Goal: Information Seeking & Learning: Compare options

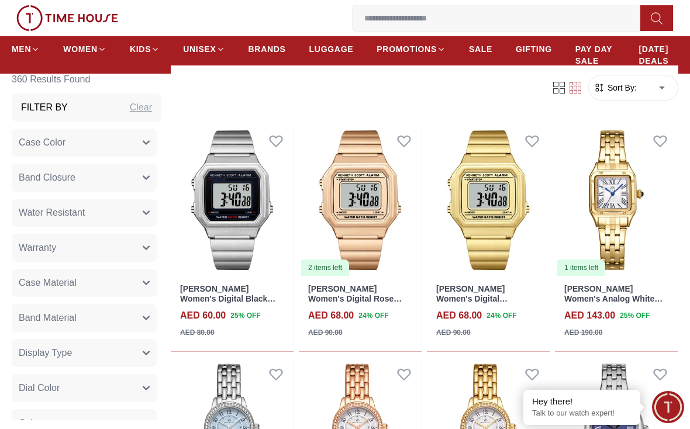
scroll to position [435, 0]
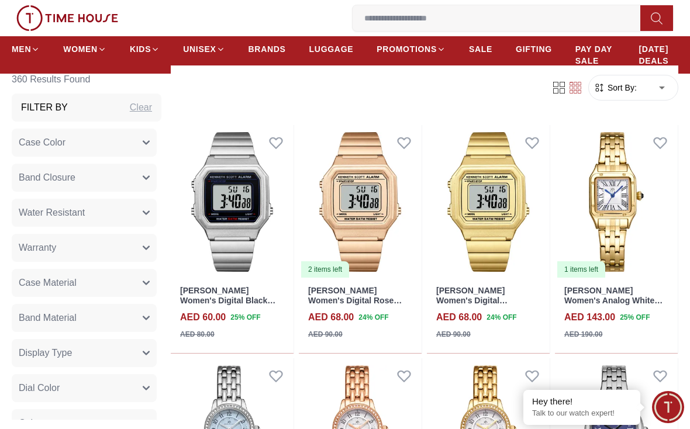
click at [60, 391] on button "Dial Color" at bounding box center [84, 388] width 145 height 28
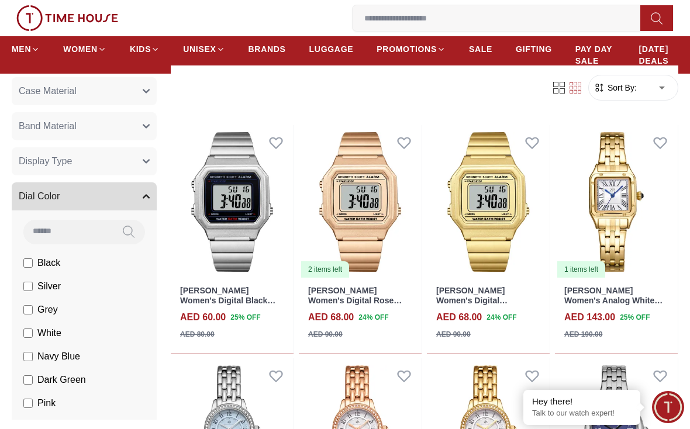
scroll to position [191, 0]
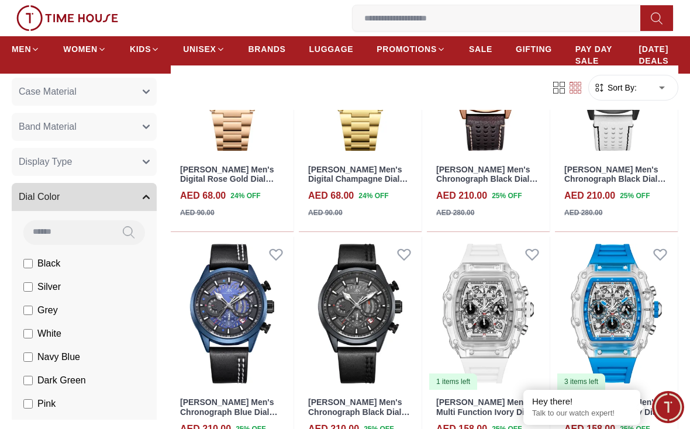
scroll to position [1491, 0]
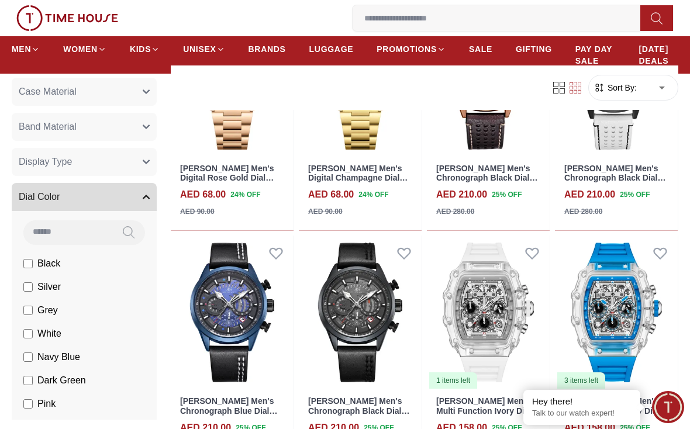
click at [139, 197] on button "Dial Color" at bounding box center [84, 197] width 145 height 28
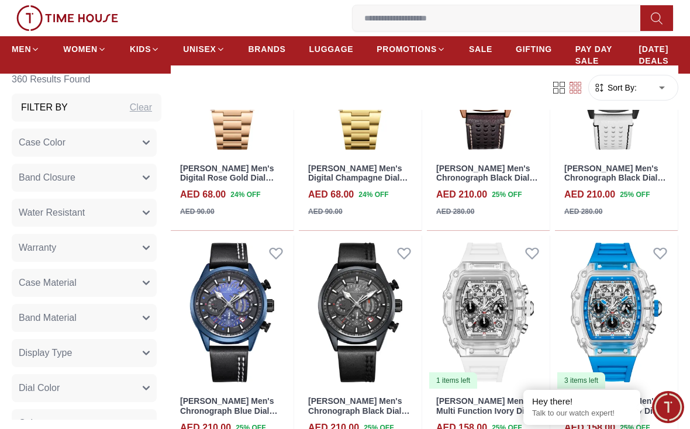
scroll to position [0, 0]
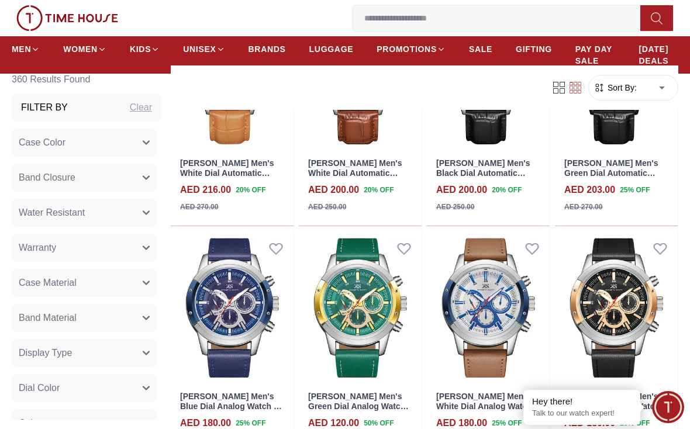
scroll to position [5823, 0]
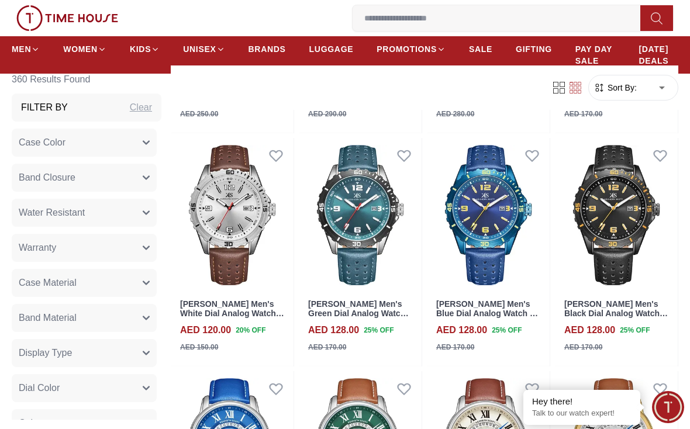
scroll to position [6731, 0]
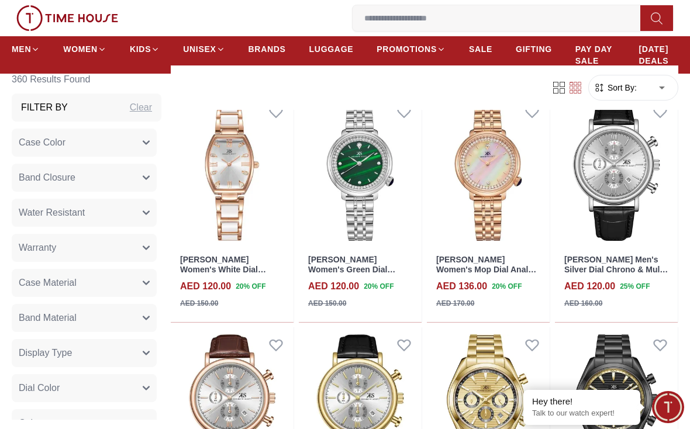
scroll to position [7941, 0]
click at [236, 396] on img at bounding box center [232, 404] width 123 height 154
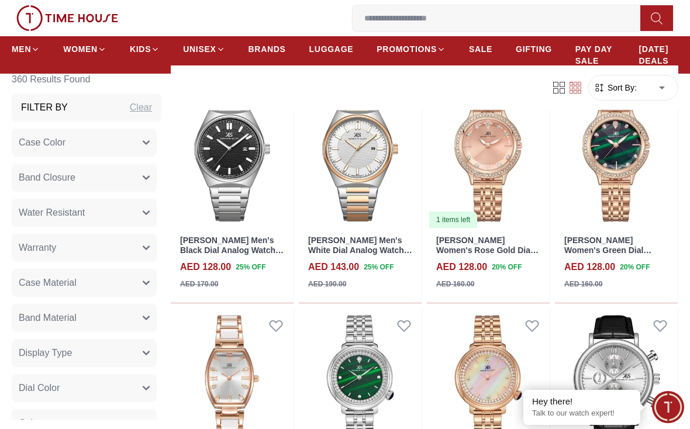
scroll to position [7739, 0]
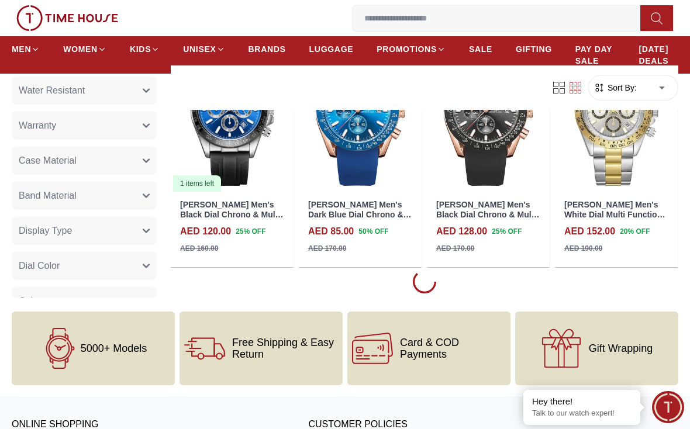
scroll to position [8455, 0]
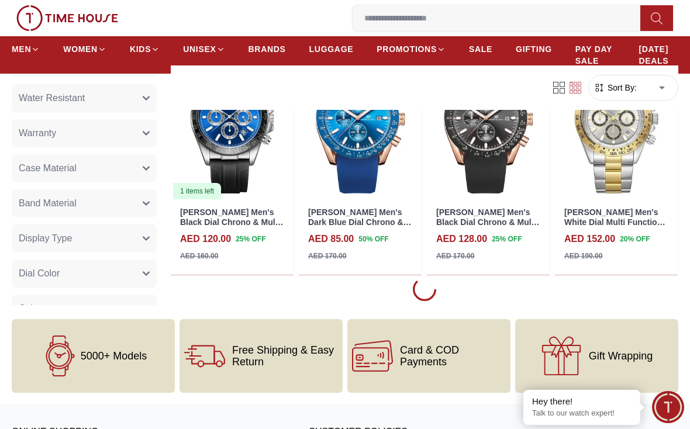
click at [431, 273] on icon at bounding box center [424, 289] width 33 height 33
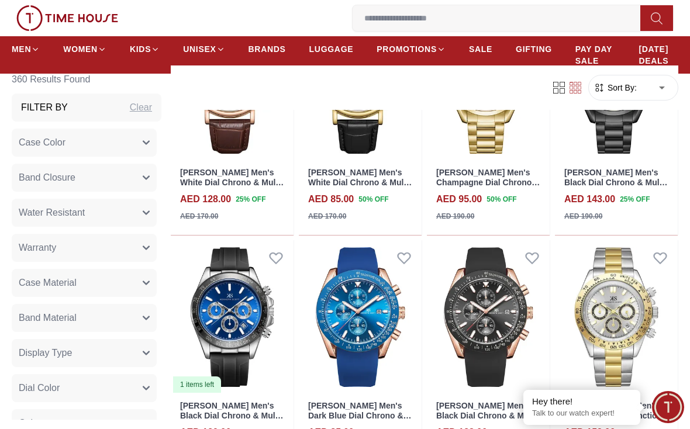
scroll to position [8261, 0]
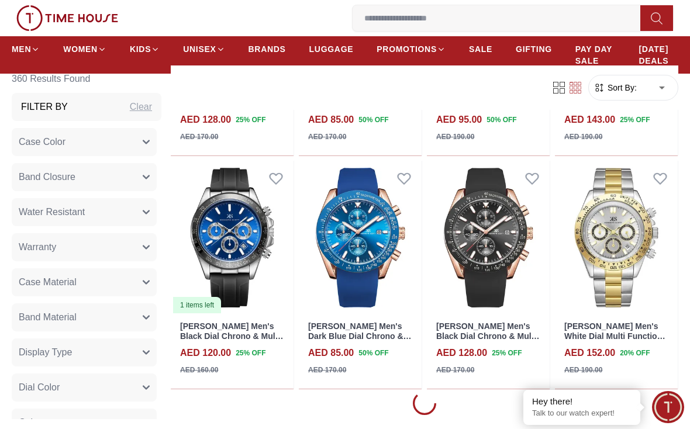
scroll to position [8291, 0]
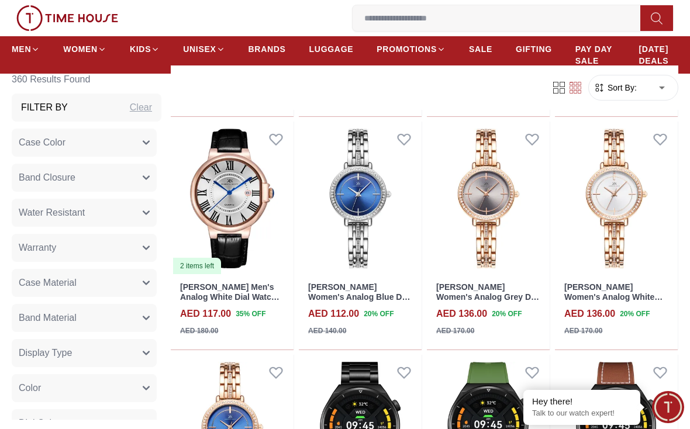
scroll to position [2750, 0]
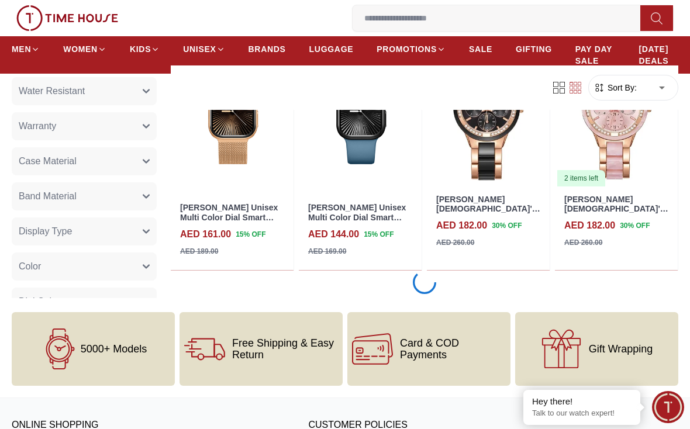
scroll to position [3777, 0]
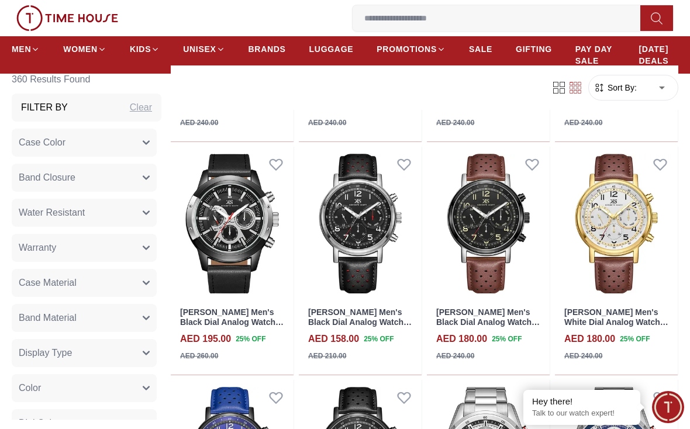
scroll to position [4883, 0]
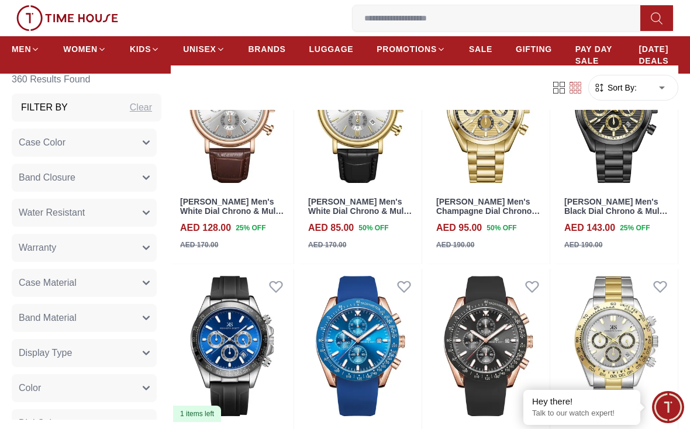
scroll to position [7224, 0]
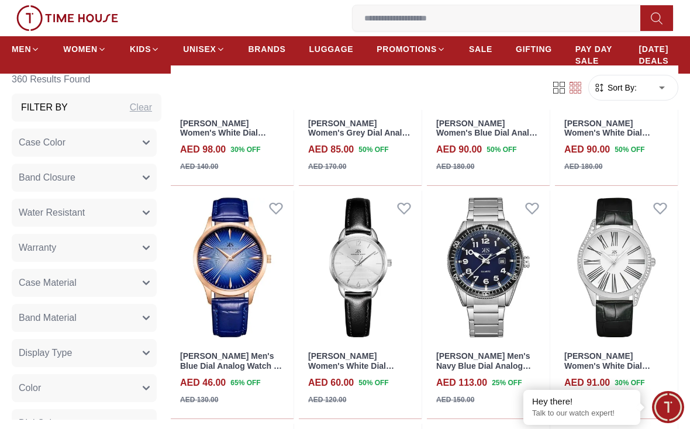
scroll to position [11603, 0]
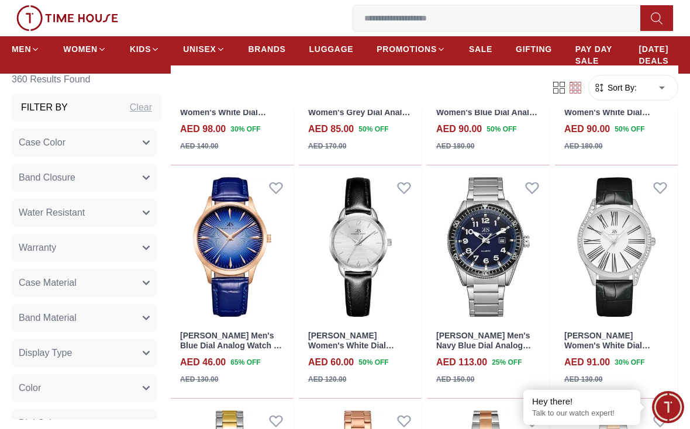
click at [502, 198] on img at bounding box center [488, 247] width 123 height 154
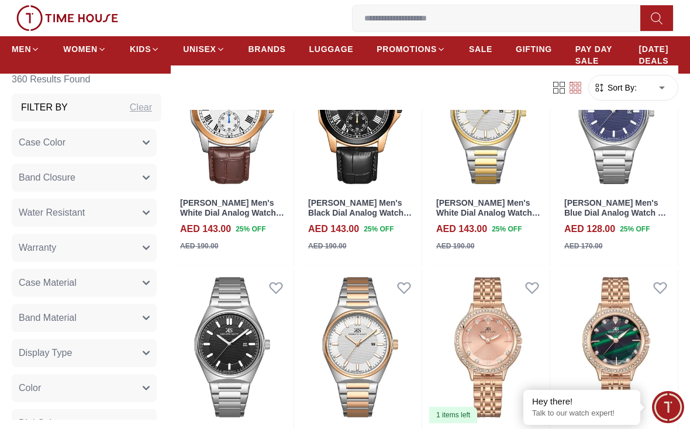
scroll to position [6248, 0]
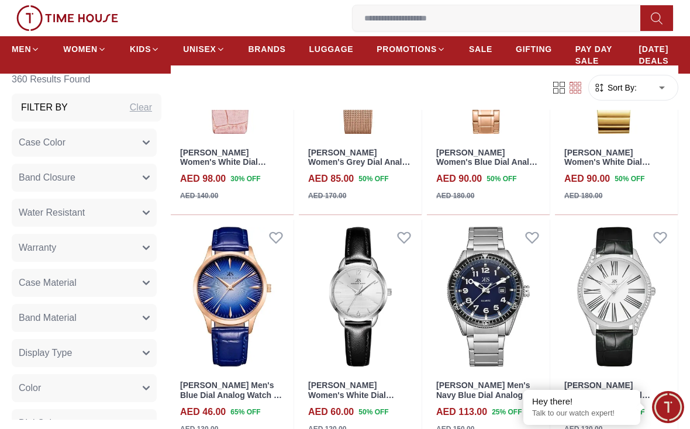
scroll to position [11553, 0]
